Goal: Task Accomplishment & Management: Manage account settings

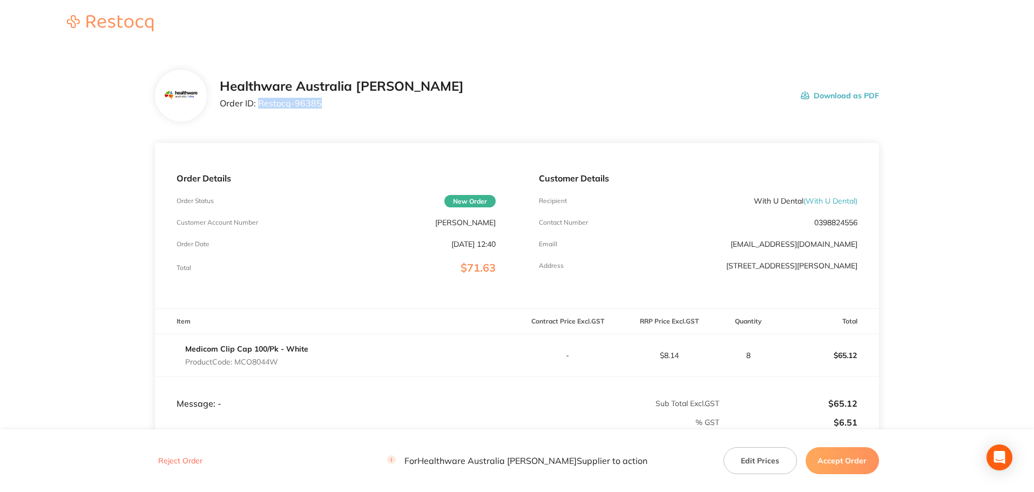
drag, startPoint x: 324, startPoint y: 105, endPoint x: 258, endPoint y: 111, distance: 66.2
click at [258, 111] on div "Healthware Australia [PERSON_NAME] Order ID: Restocq- 96385" at bounding box center [342, 95] width 244 height 33
copy p "Restocq- 96385"
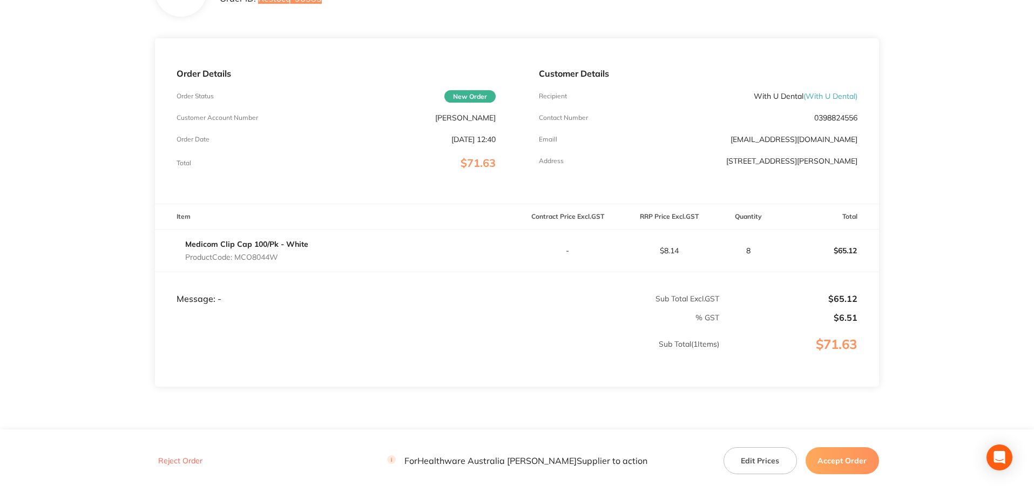
scroll to position [108, 0]
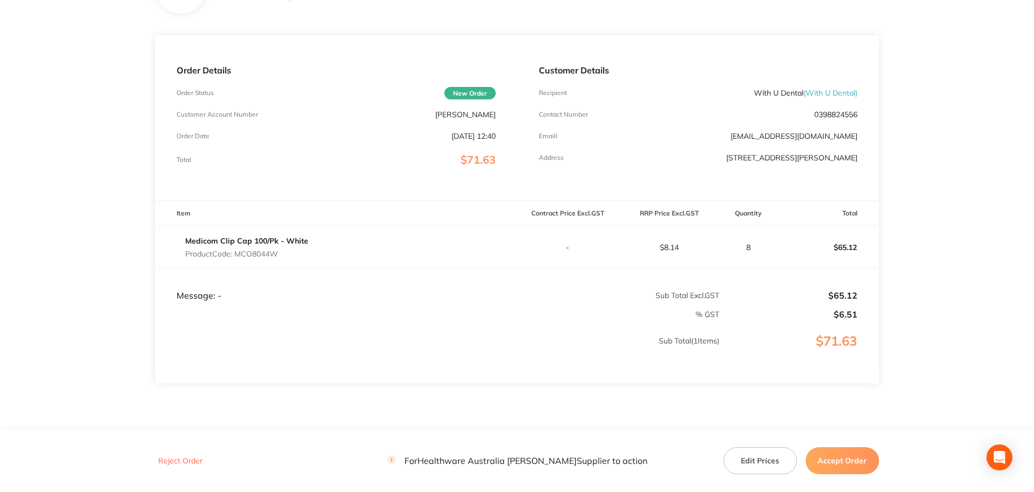
click at [266, 256] on p "Product Code: MCO8044W" at bounding box center [246, 253] width 123 height 9
copy p "MCO8044W"
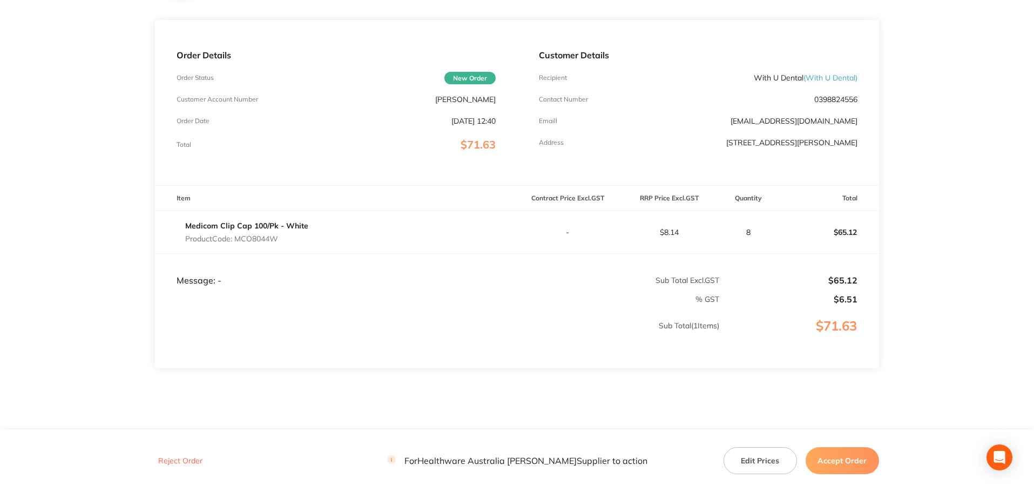
scroll to position [148, 0]
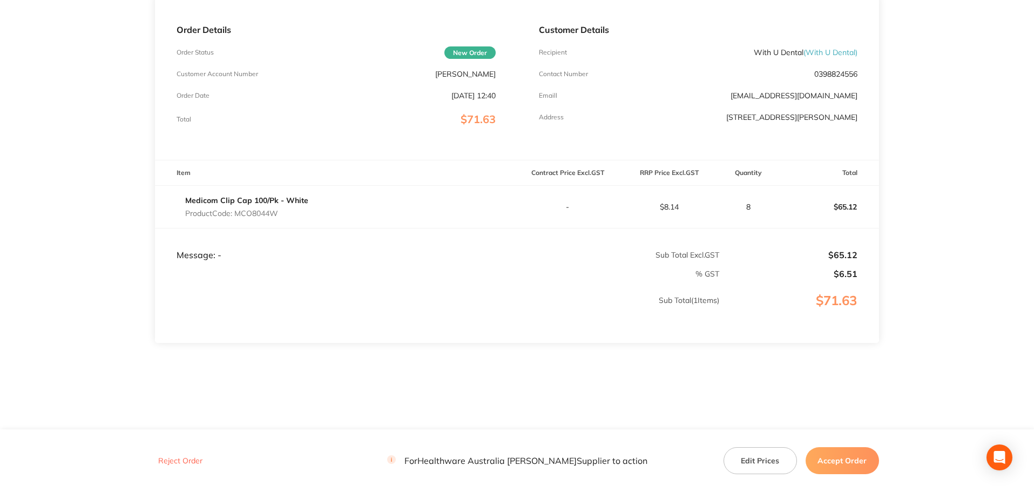
click at [833, 456] on button "Accept Order" at bounding box center [842, 460] width 73 height 27
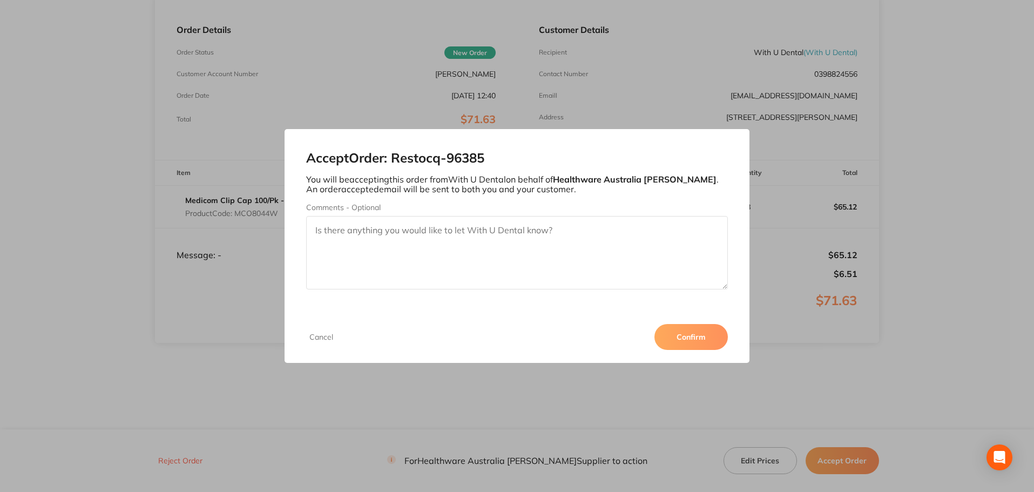
click at [702, 339] on button "Confirm" at bounding box center [690, 337] width 73 height 26
